Goal: Task Accomplishment & Management: Manage account settings

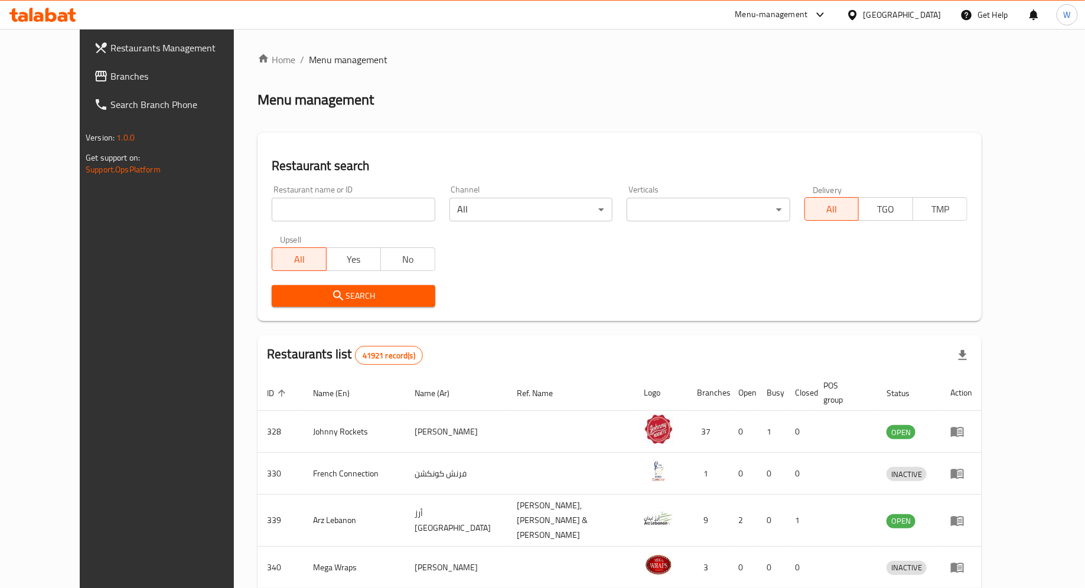
click at [345, 203] on div "Home / Menu management Menu management Restaurant search Restaurant name or ID …" at bounding box center [619, 467] width 724 height 828
click at [345, 203] on input "search" at bounding box center [353, 210] width 163 height 24
type input "yyds cafe"
click at [334, 304] on button "Search" at bounding box center [353, 296] width 163 height 22
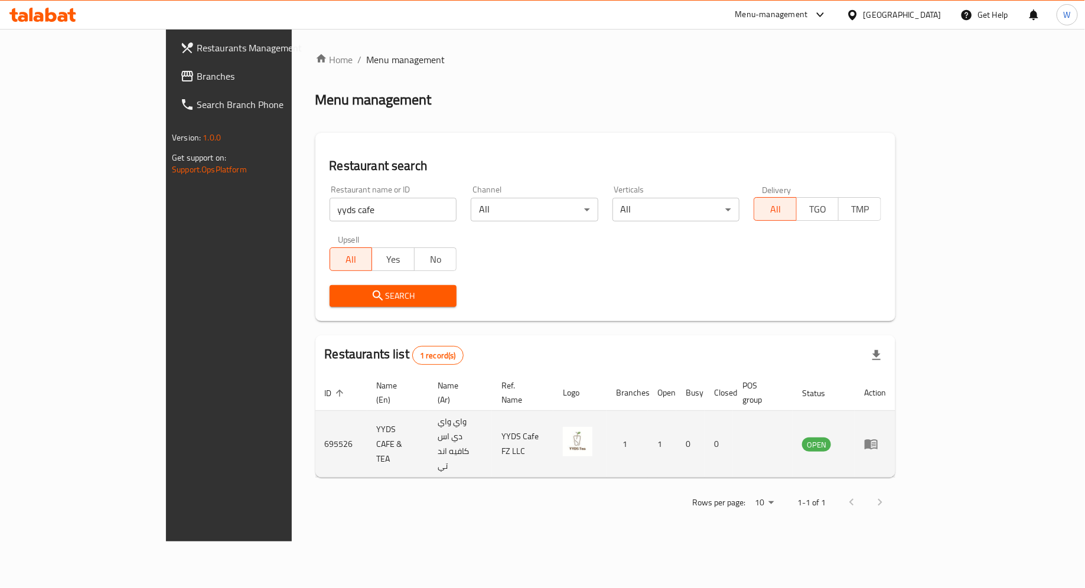
click at [895, 426] on td "enhanced table" at bounding box center [874, 444] width 41 height 67
click at [876, 442] on icon "enhanced table" at bounding box center [874, 444] width 4 height 5
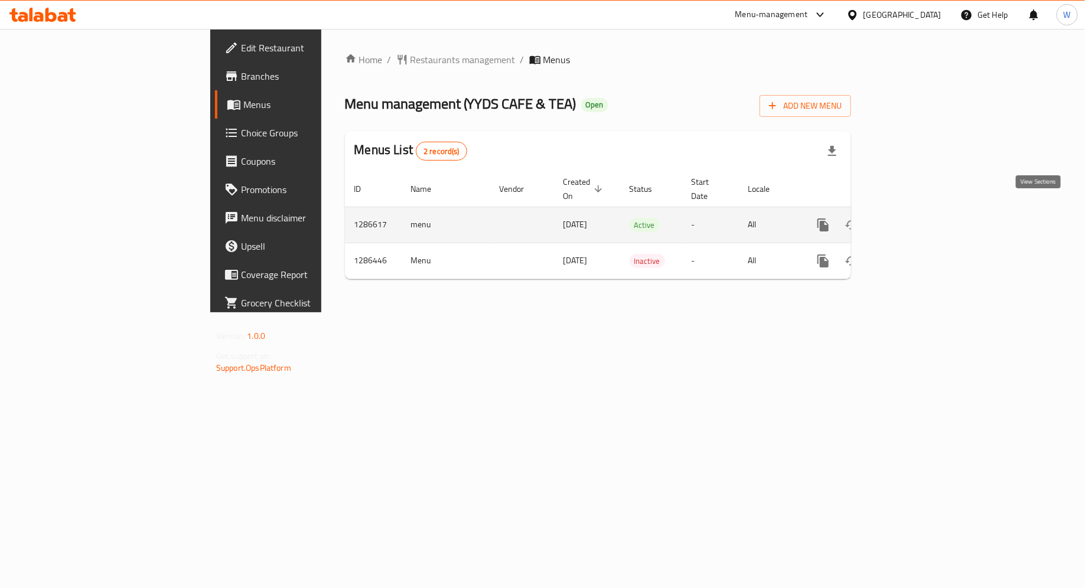
click at [915, 218] on icon "enhanced table" at bounding box center [908, 225] width 14 height 14
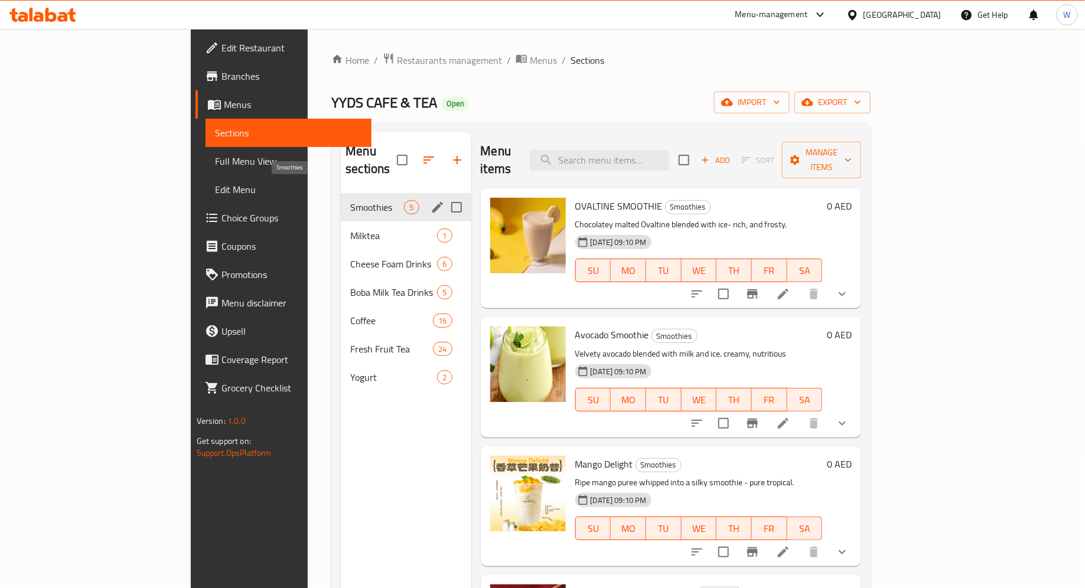
click at [350, 200] on span "Smoothies" at bounding box center [377, 207] width 54 height 14
click at [350, 229] on span "Milktea" at bounding box center [377, 236] width 54 height 14
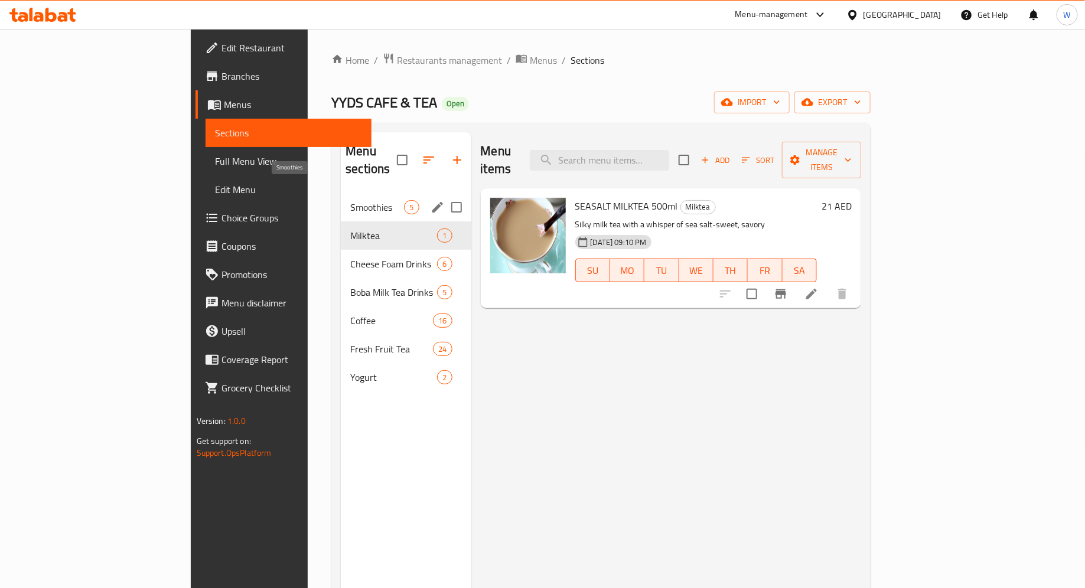
click at [350, 200] on span "Smoothies" at bounding box center [377, 207] width 54 height 14
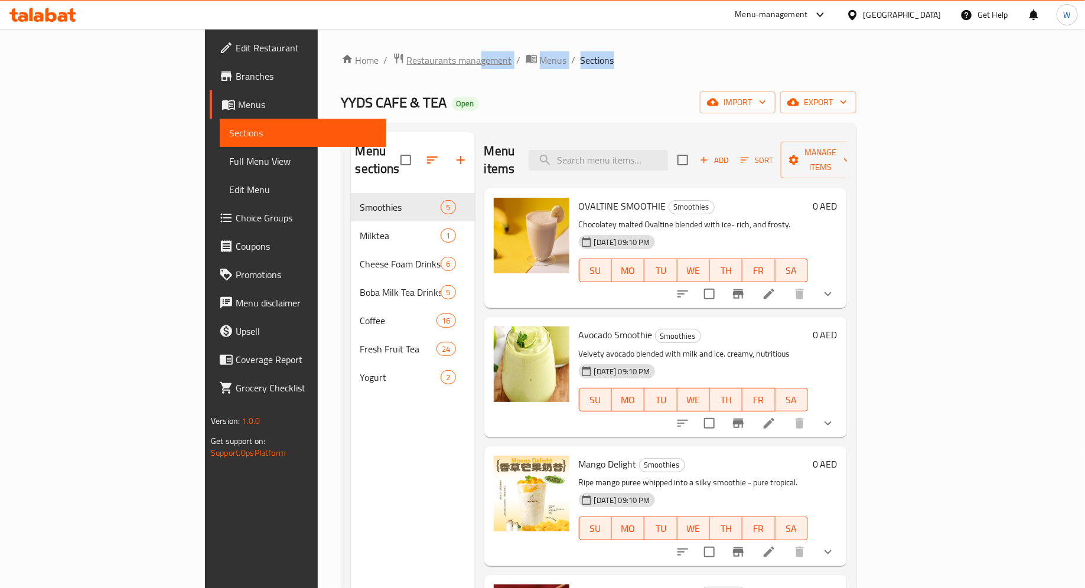
click at [345, 69] on div "Home / Restaurants management / Menus / Sections YYDS CAFE & TEA Open import ex…" at bounding box center [598, 391] width 515 height 677
click at [407, 67] on span "Restaurants management" at bounding box center [459, 60] width 105 height 14
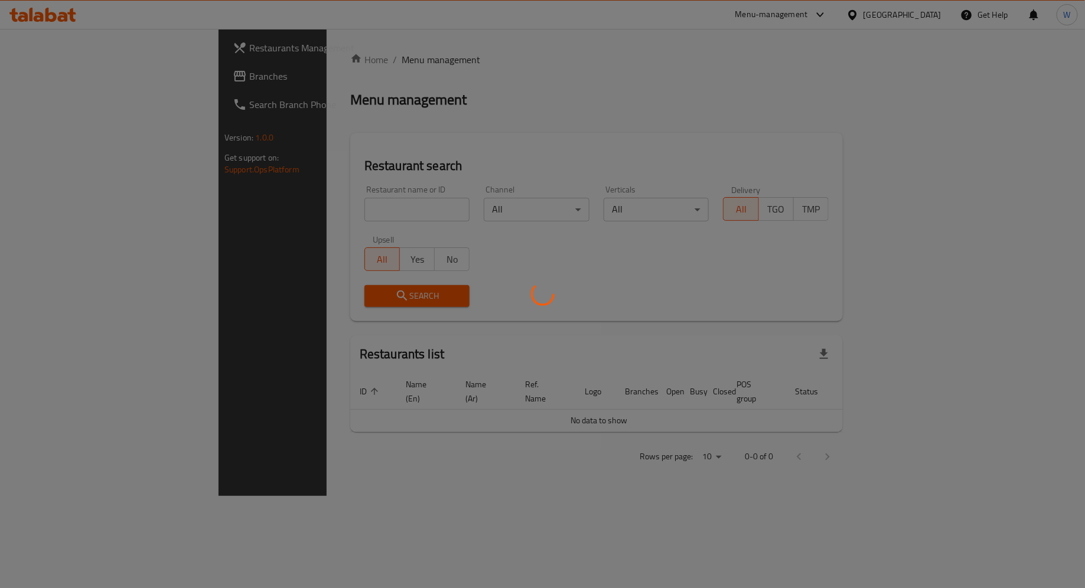
click at [300, 206] on div at bounding box center [542, 294] width 1085 height 588
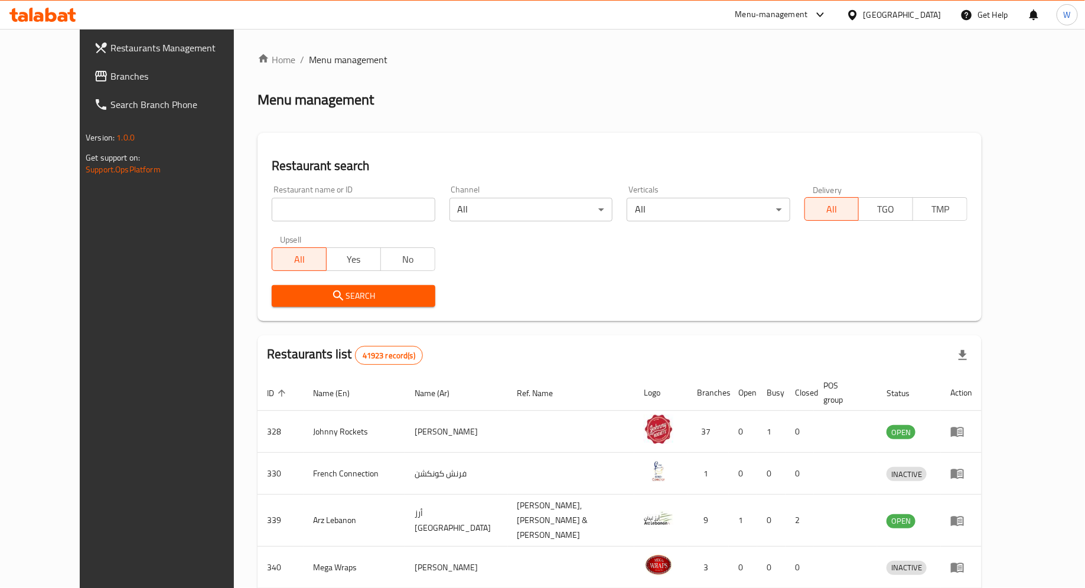
click at [307, 213] on input "search" at bounding box center [353, 210] width 163 height 24
click at [331, 299] on icon "submit" at bounding box center [338, 296] width 14 height 14
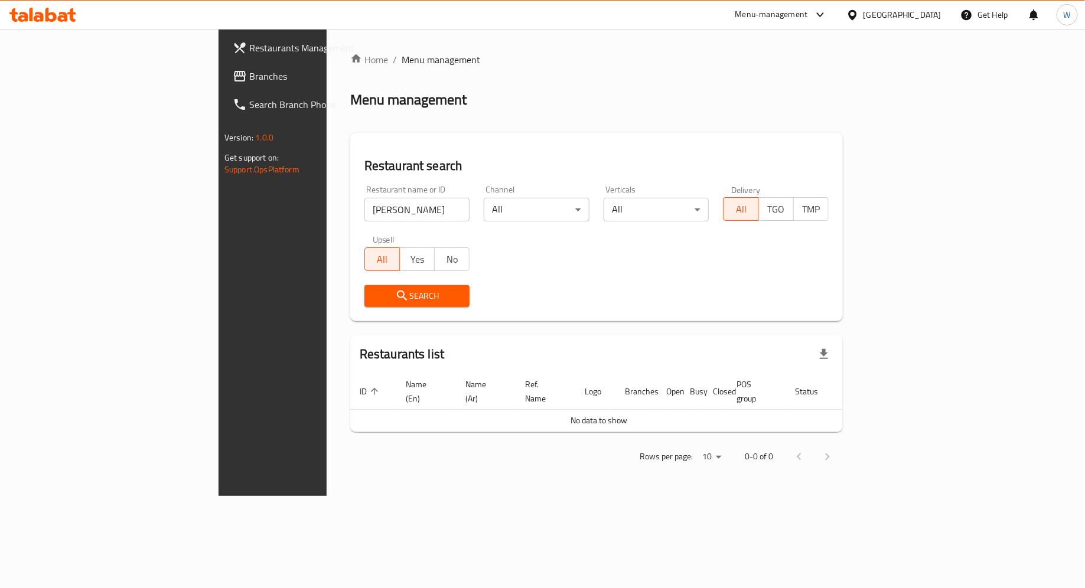
click at [395, 293] on icon "submit" at bounding box center [402, 296] width 14 height 14
drag, startPoint x: 286, startPoint y: 213, endPoint x: 247, endPoint y: 211, distance: 39.0
click at [364, 211] on input "[PERSON_NAME]" at bounding box center [417, 210] width 106 height 24
type input "[PERSON_NAME]"
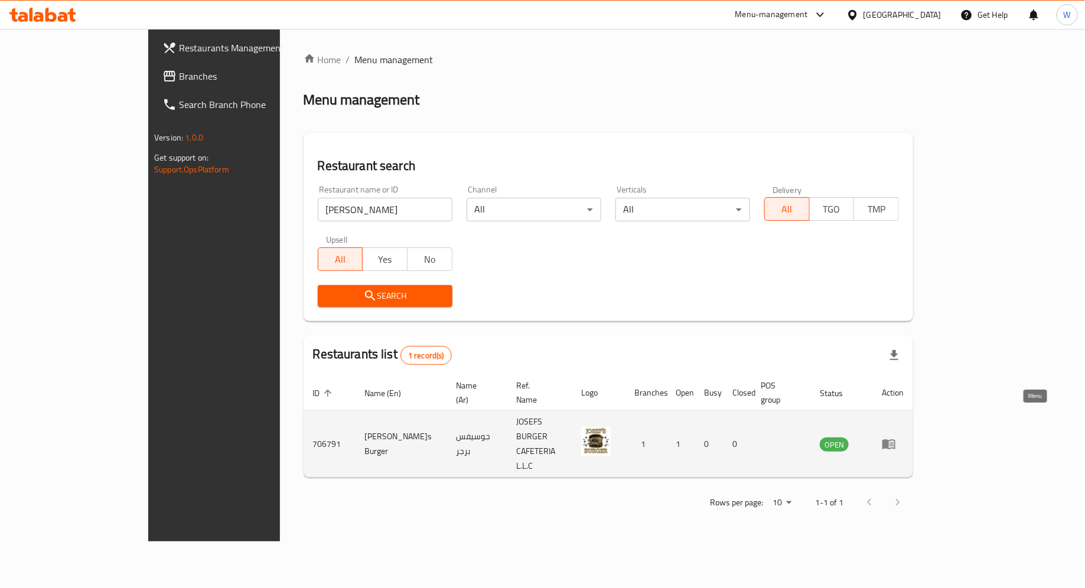
click at [896, 437] on icon "enhanced table" at bounding box center [889, 444] width 14 height 14
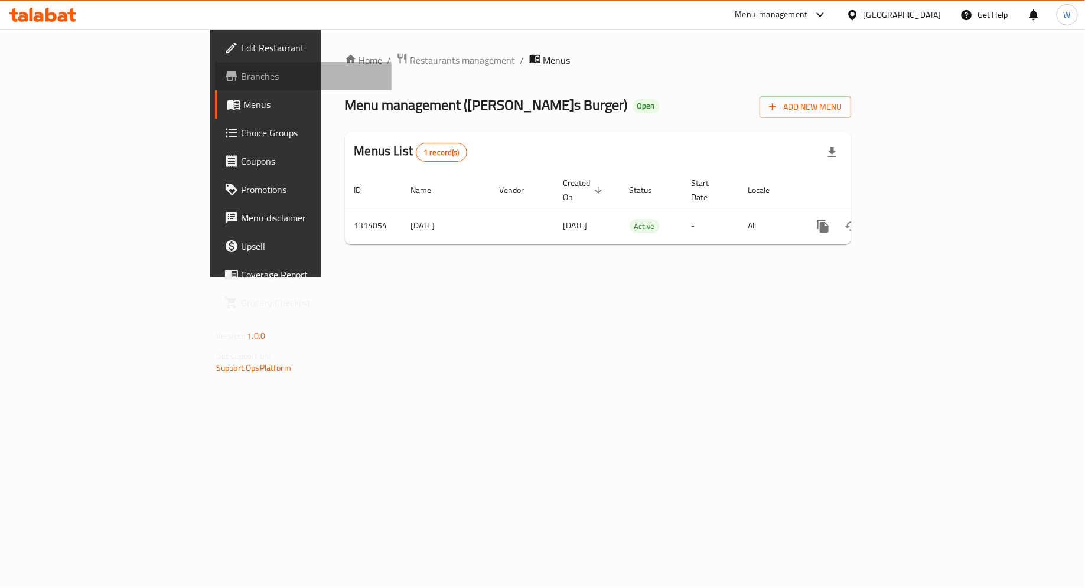
click at [241, 83] on span "Branches" at bounding box center [311, 76] width 141 height 14
